Goal: Task Accomplishment & Management: Manage account settings

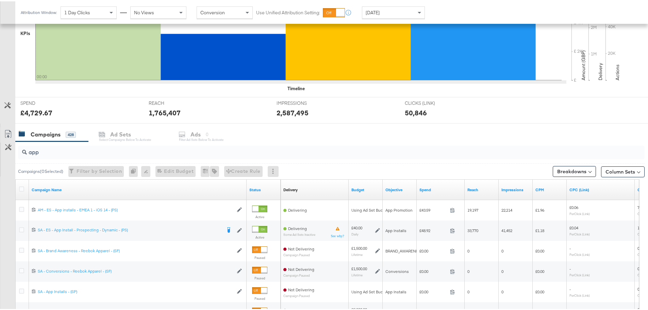
scroll to position [186, 0]
drag, startPoint x: 59, startPoint y: 150, endPoint x: -13, endPoint y: 152, distance: 72.8
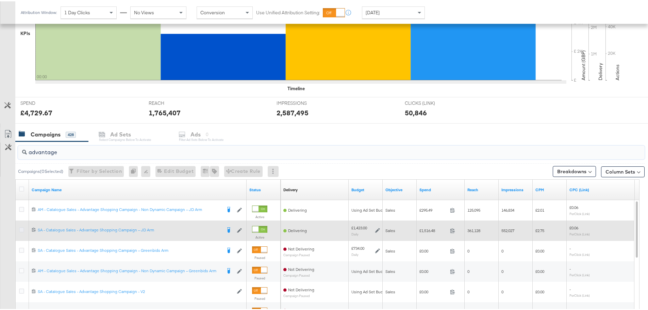
type input "advantage"
click at [20, 226] on icon at bounding box center [21, 228] width 5 height 5
click at [0, 0] on input "checkbox" at bounding box center [0, 0] width 0 height 0
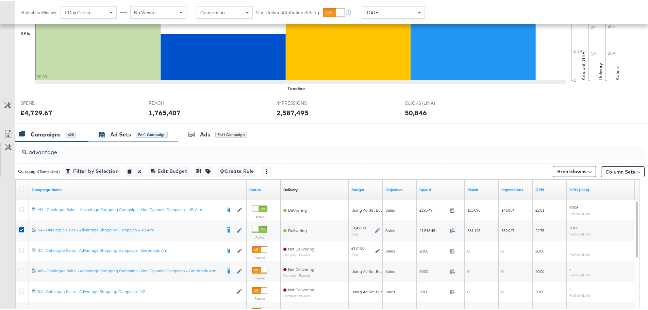
click at [140, 132] on div "for 1 Campaign" at bounding box center [152, 133] width 32 height 6
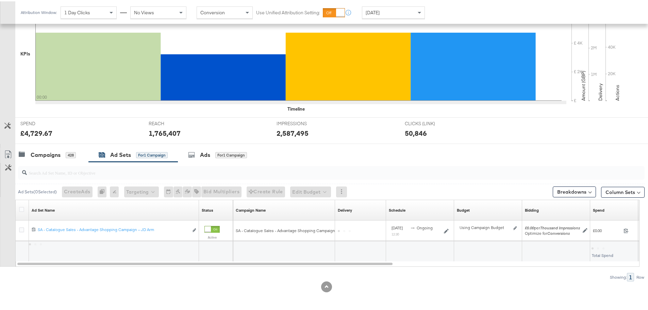
scroll to position [165, 0]
click at [213, 150] on div "Ads for 1 Campaign" at bounding box center [217, 154] width 59 height 8
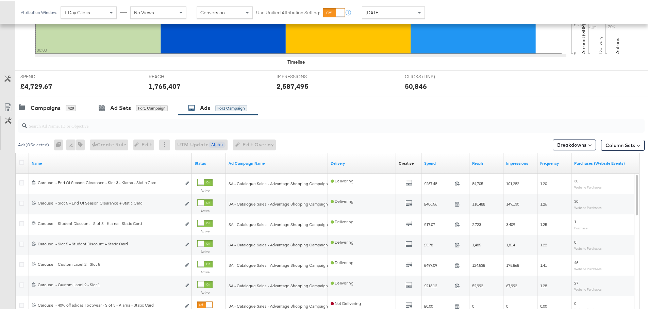
scroll to position [254, 0]
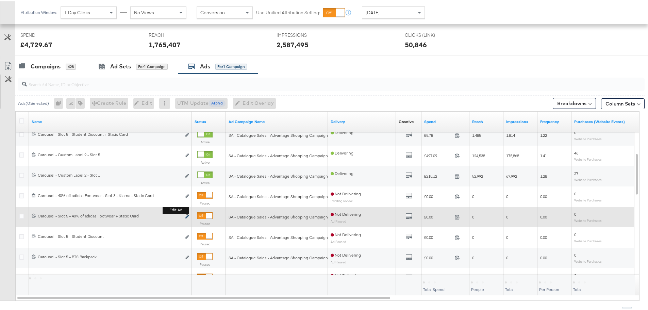
click at [185, 215] on button "Edit ad" at bounding box center [187, 215] width 4 height 7
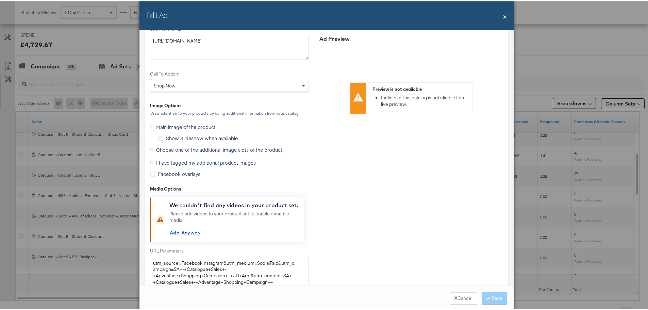
scroll to position [816, 0]
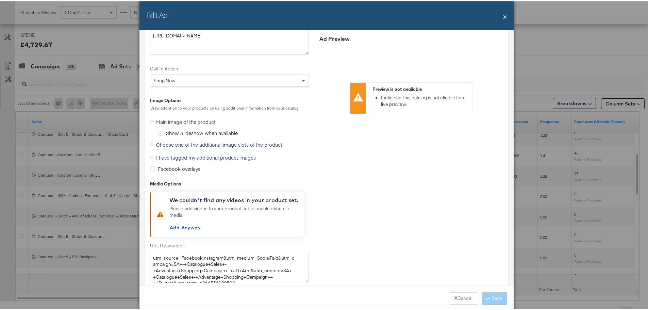
click at [150, 156] on icon at bounding box center [151, 155] width 3 height 3
click at [0, 0] on input "I have tagged my additional product images" at bounding box center [0, 0] width 0 height 0
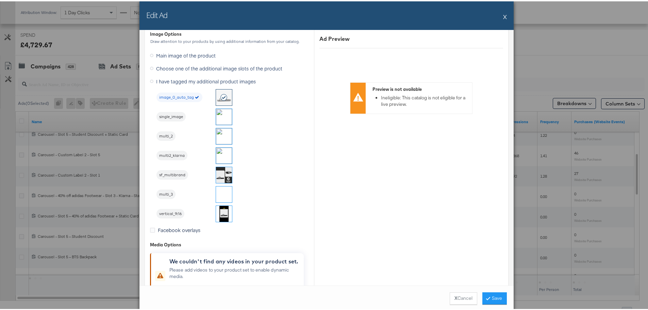
scroll to position [787, 0]
click at [218, 194] on img at bounding box center [224, 191] width 16 height 16
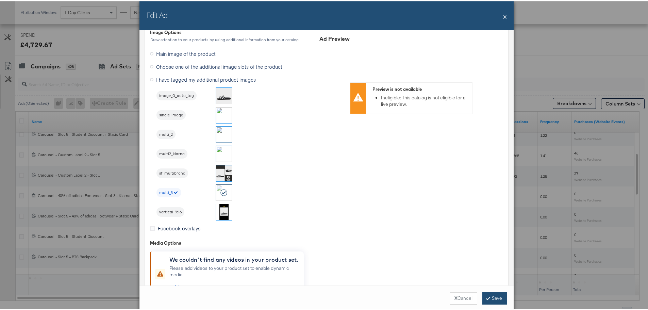
click at [490, 300] on button "Save" at bounding box center [494, 297] width 24 height 12
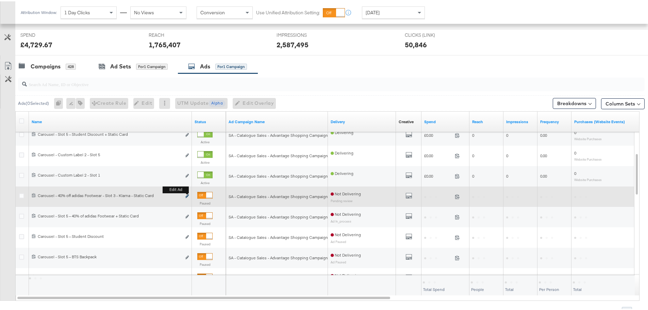
click at [187, 195] on icon "link" at bounding box center [186, 195] width 3 height 4
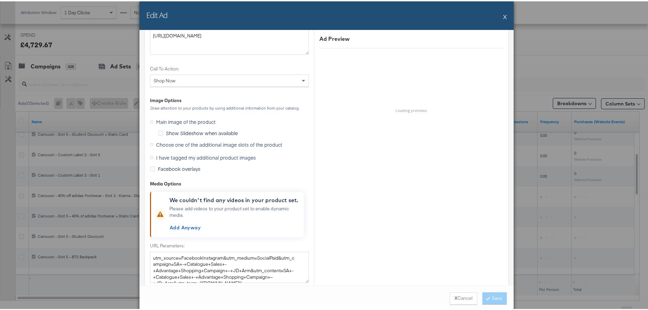
click at [150, 156] on icon at bounding box center [151, 155] width 3 height 3
click at [0, 0] on input "I have tagged my additional product images" at bounding box center [0, 0] width 0 height 0
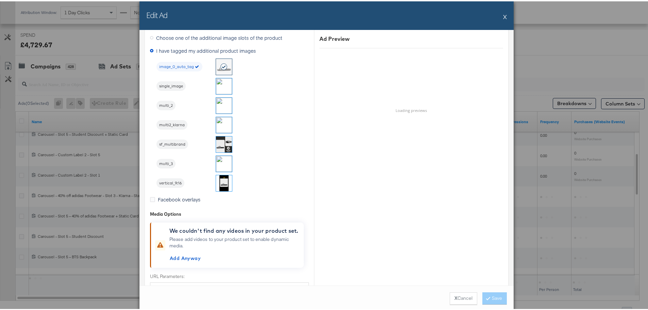
scroll to position [719, 0]
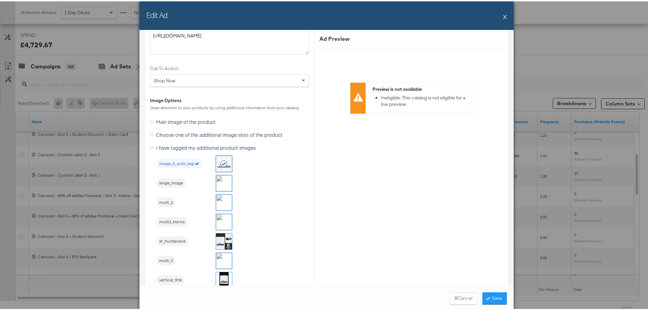
click at [223, 221] on img at bounding box center [224, 220] width 16 height 16
click at [490, 297] on button "Save" at bounding box center [494, 297] width 24 height 12
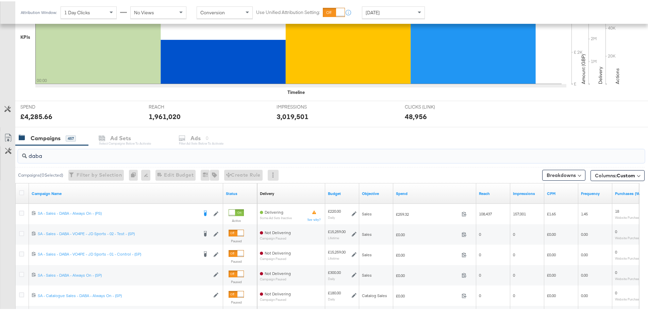
scroll to position [238, 0]
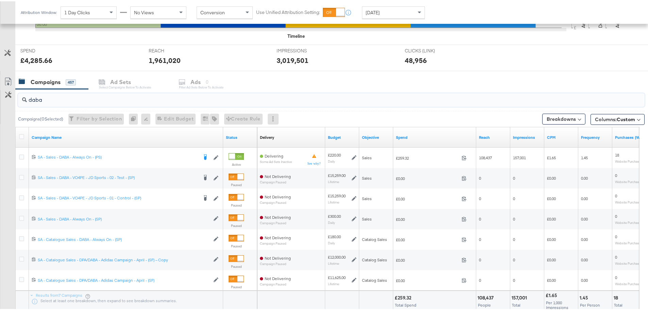
drag, startPoint x: 63, startPoint y: 98, endPoint x: -17, endPoint y: 97, distance: 79.9
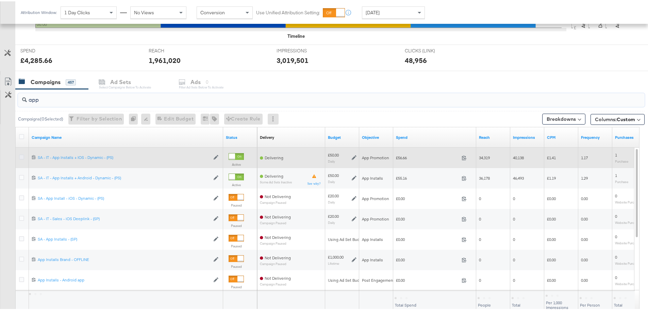
type input "app"
click at [21, 155] on icon at bounding box center [21, 155] width 5 height 5
click at [0, 0] on input "checkbox" at bounding box center [0, 0] width 0 height 0
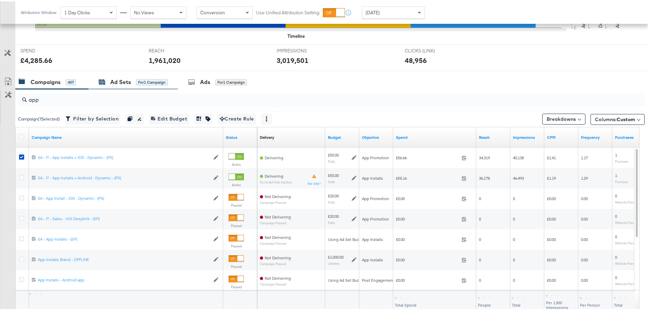
click at [120, 79] on div "Ad Sets" at bounding box center [120, 81] width 21 height 8
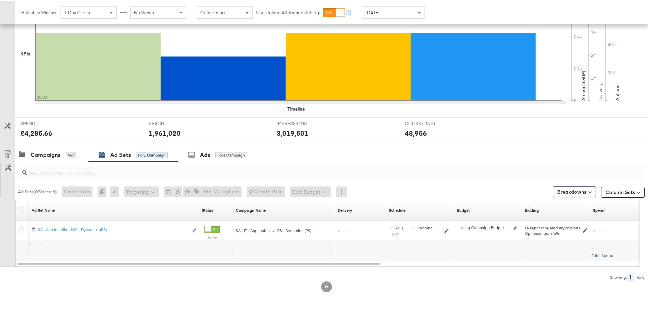
scroll to position [165, 0]
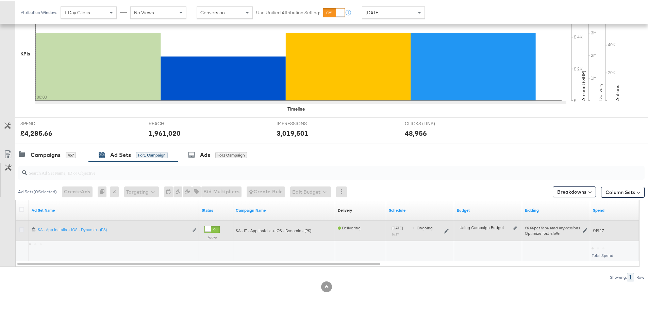
click at [21, 229] on icon at bounding box center [21, 228] width 5 height 5
click at [0, 0] on input "checkbox" at bounding box center [0, 0] width 0 height 0
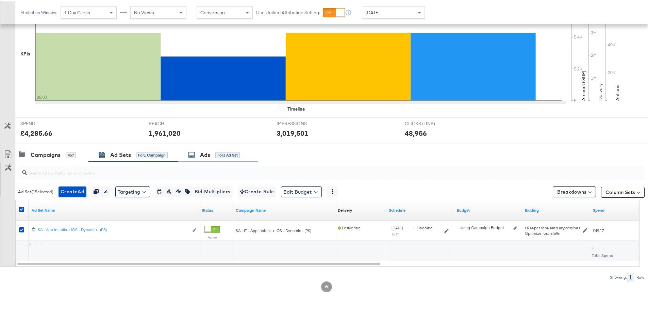
click at [198, 152] on div "Ads for 1 Ad Set" at bounding box center [214, 154] width 52 height 8
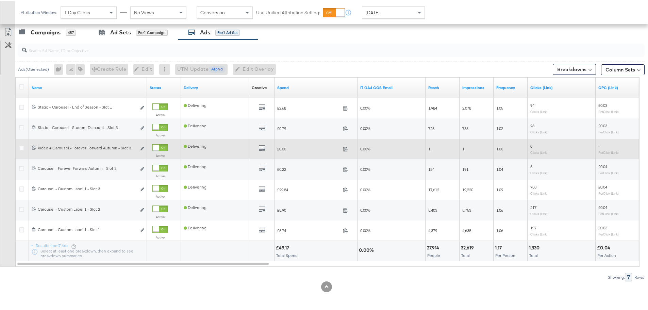
scroll to position [254, 0]
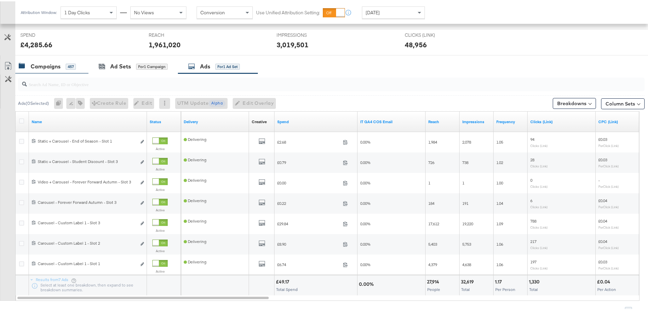
click at [34, 60] on div "Campaigns 457" at bounding box center [51, 65] width 73 height 15
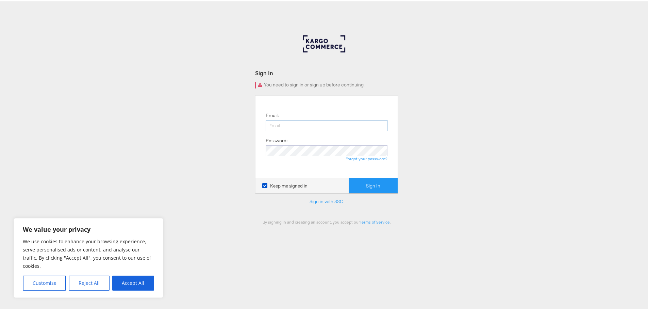
click at [278, 126] on input "email" at bounding box center [327, 124] width 122 height 11
type input "[EMAIL_ADDRESS][DOMAIN_NAME]"
click at [348, 177] on button "Sign In" at bounding box center [372, 184] width 49 height 15
